Goal: Information Seeking & Learning: Learn about a topic

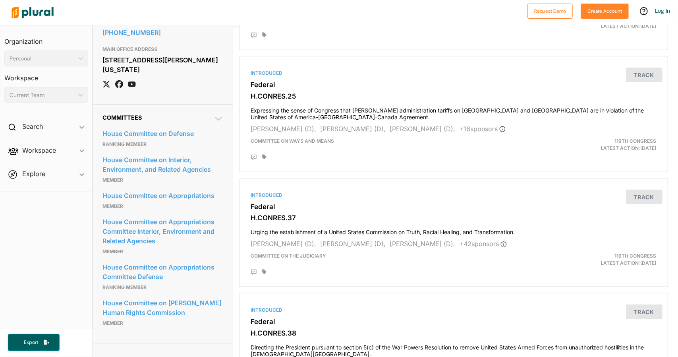
scroll to position [397, 0]
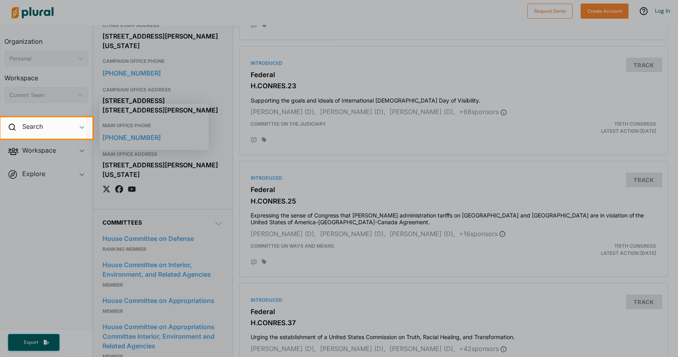
click at [206, 80] on div at bounding box center [339, 58] width 678 height 117
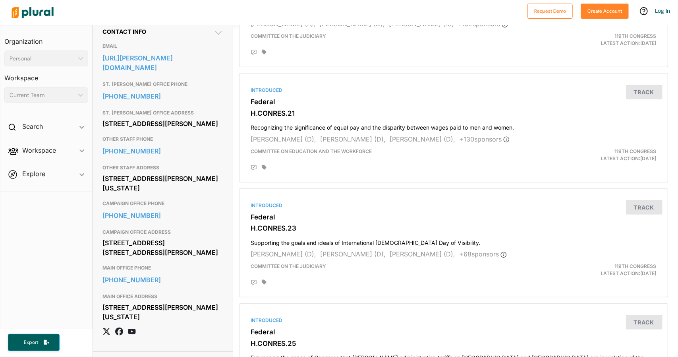
scroll to position [238, 0]
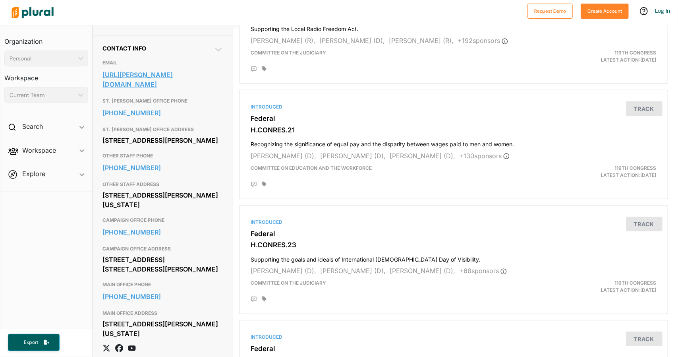
click at [186, 90] on link "[URL][PERSON_NAME][DOMAIN_NAME]" at bounding box center [162, 79] width 120 height 21
